Goal: Information Seeking & Learning: Learn about a topic

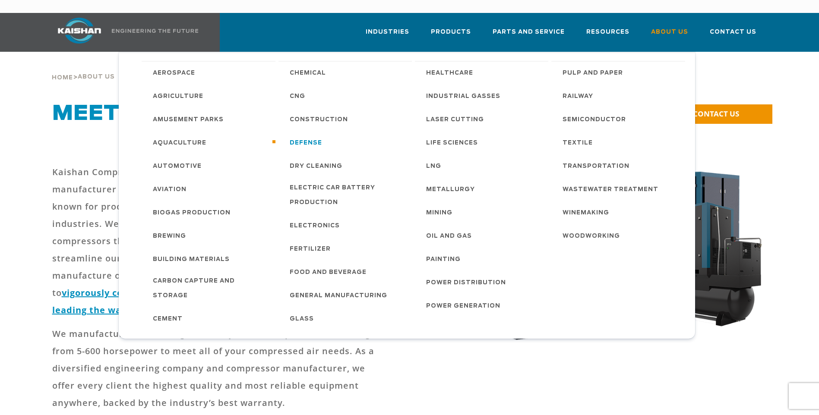
click at [301, 136] on span "Defense" at bounding box center [306, 143] width 32 height 15
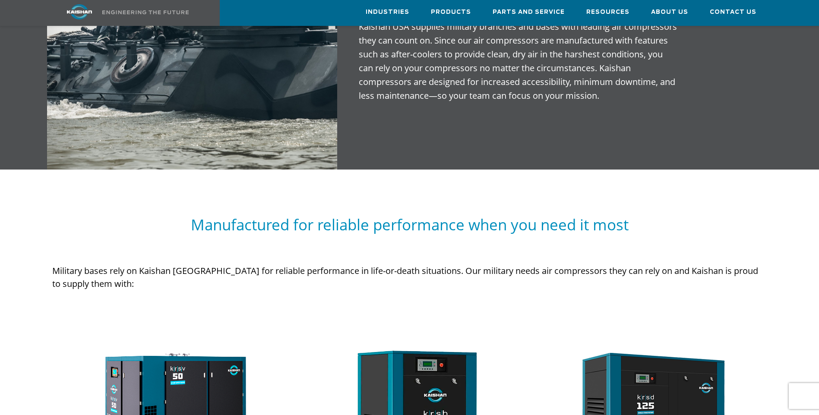
scroll to position [460, 0]
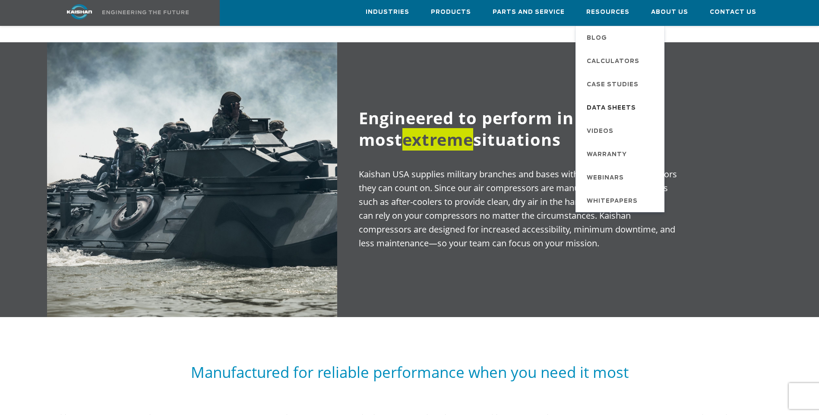
click at [606, 106] on span "Data Sheets" at bounding box center [610, 108] width 49 height 15
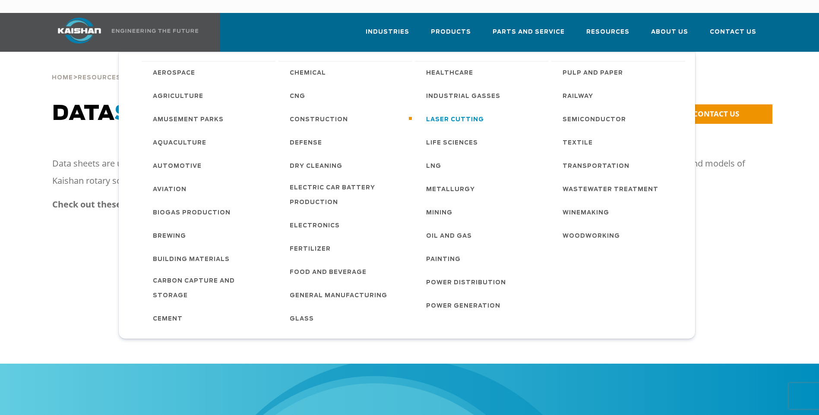
click at [430, 113] on span "Laser Cutting" at bounding box center [455, 120] width 58 height 15
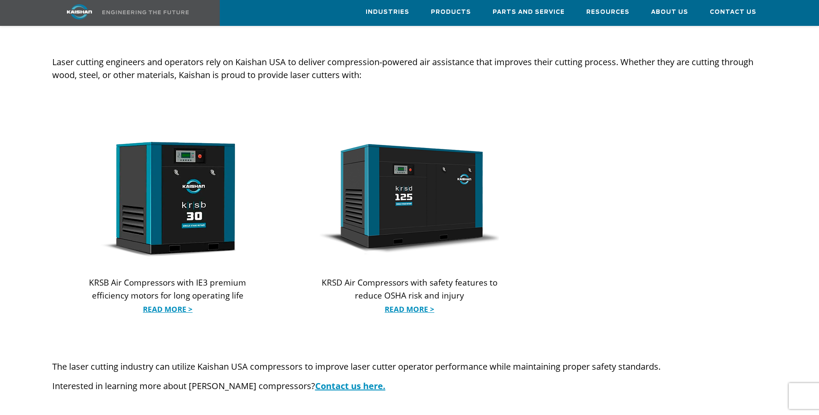
scroll to position [806, 0]
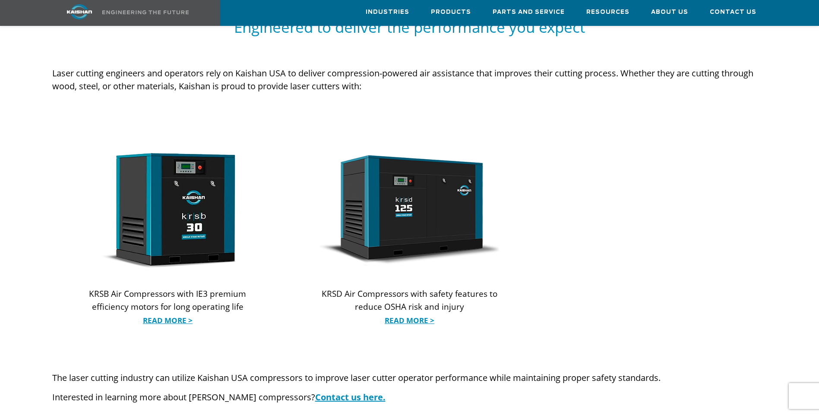
click at [152, 221] on img at bounding box center [168, 210] width 180 height 119
click at [173, 314] on link "Read More >" at bounding box center [168, 320] width 180 height 13
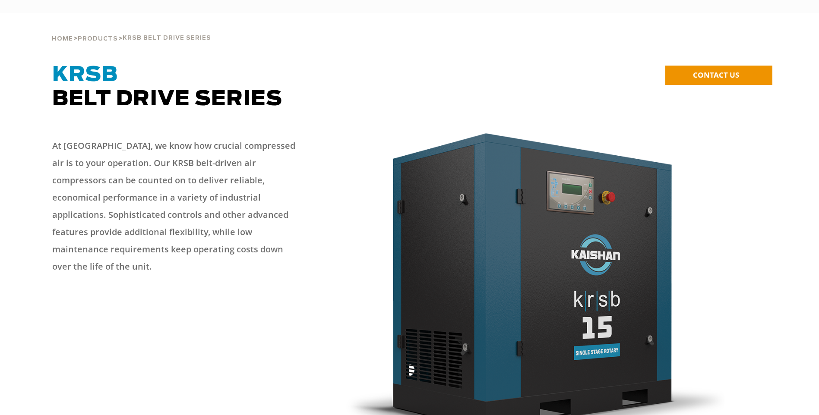
click at [164, 307] on div at bounding box center [409, 298] width 753 height 339
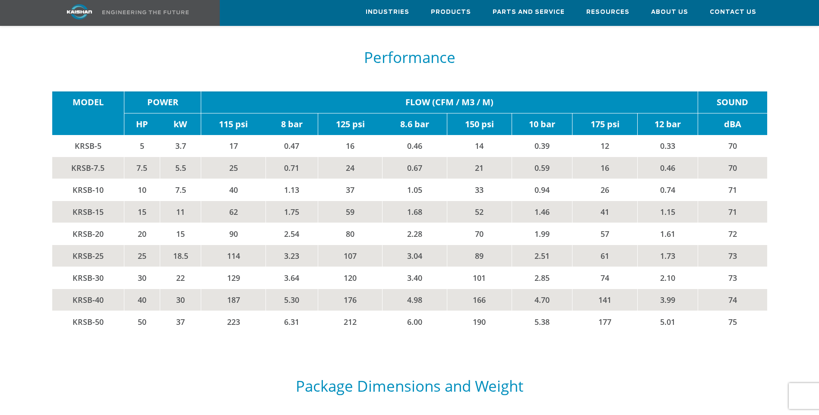
scroll to position [1496, 0]
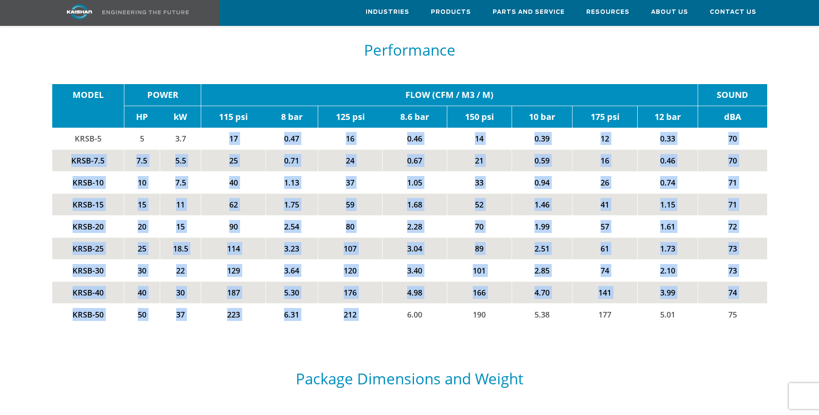
drag, startPoint x: 218, startPoint y: 135, endPoint x: 407, endPoint y: 299, distance: 250.2
click at [399, 296] on tbody "MODEL POWER FLOW (CFM / M3 / M) SOUND HP kW 115 psi 8 bar 125 psi 8.6 bar 150 p…" at bounding box center [409, 204] width 715 height 241
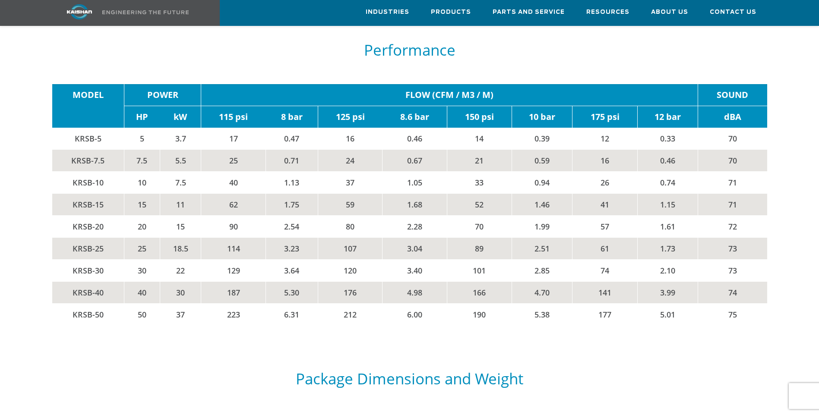
drag, startPoint x: 407, startPoint y: 299, endPoint x: 445, endPoint y: 314, distance: 41.5
click at [445, 314] on div "MODEL POWER FLOW (CFM / M3 / M) SOUND HP kW 115 psi 8 bar 125 psi 8.6 bar 150 p…" at bounding box center [409, 205] width 725 height 276
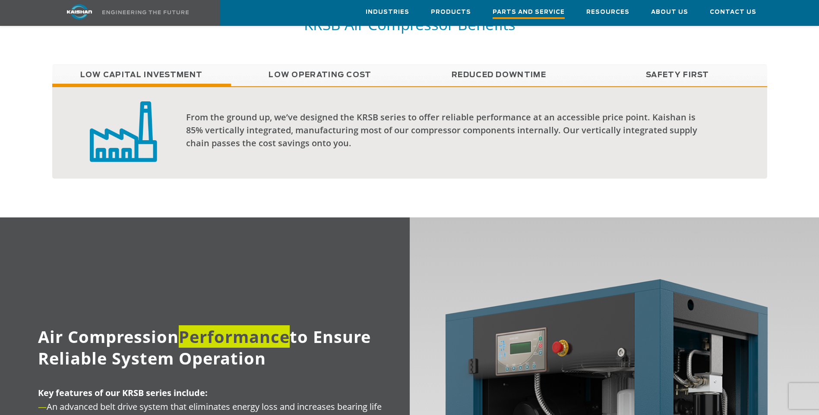
scroll to position [518, 0]
